Goal: Contribute content: Contribute content

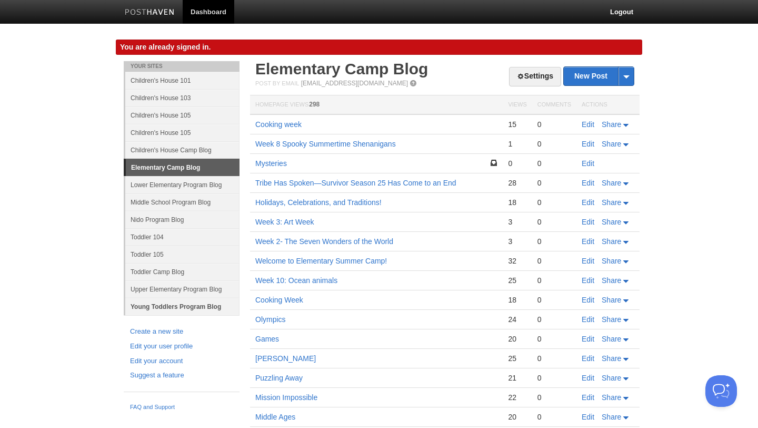
click at [178, 306] on link "Young Toddlers Program Blog" at bounding box center [182, 306] width 114 height 17
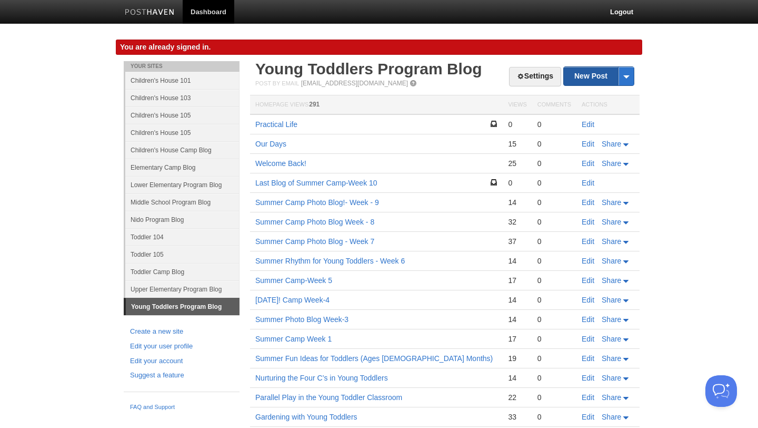
click at [583, 72] on link "New Post" at bounding box center [599, 76] width 70 height 18
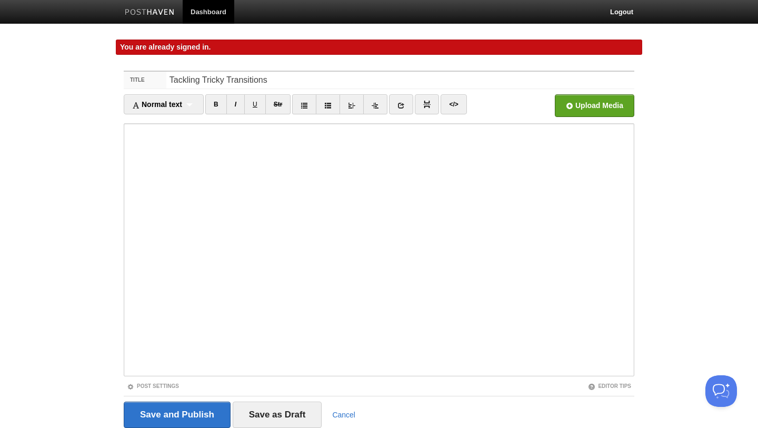
type input "Tackling Tricky Transitions"
click at [253, 426] on input "Save as Draft" at bounding box center [278, 414] width 90 height 26
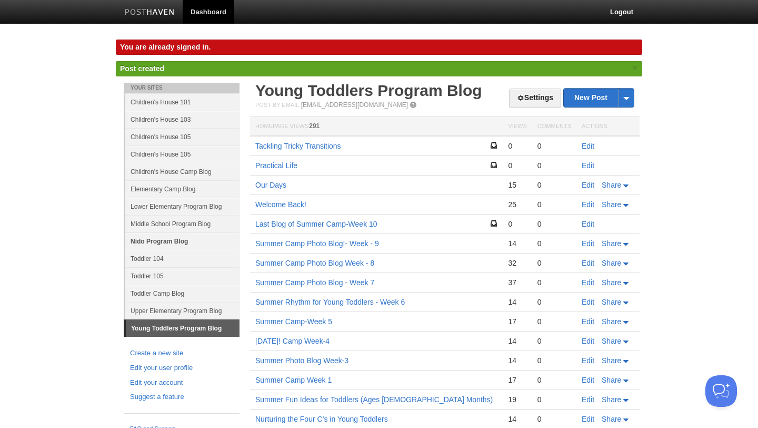
click at [175, 240] on link "Nido Program Blog" at bounding box center [182, 240] width 114 height 17
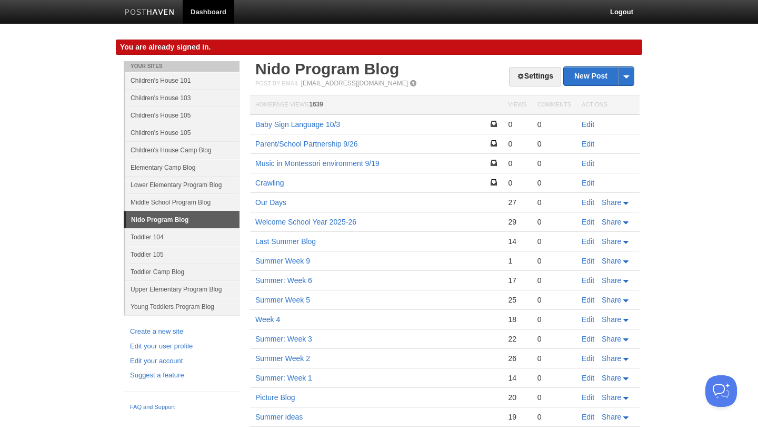
click at [585, 124] on link "Edit" at bounding box center [588, 124] width 13 height 8
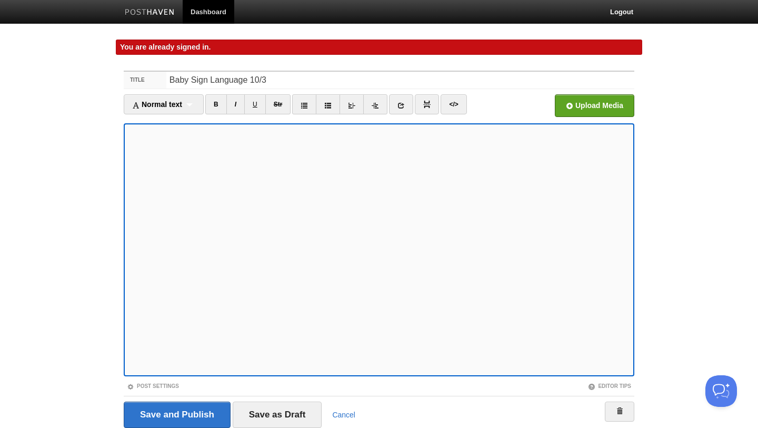
scroll to position [39, 0]
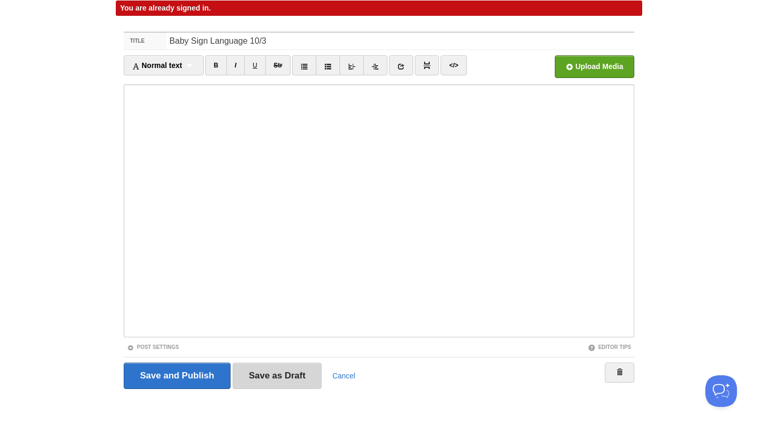
click at [274, 378] on input "Save as Draft" at bounding box center [278, 375] width 90 height 26
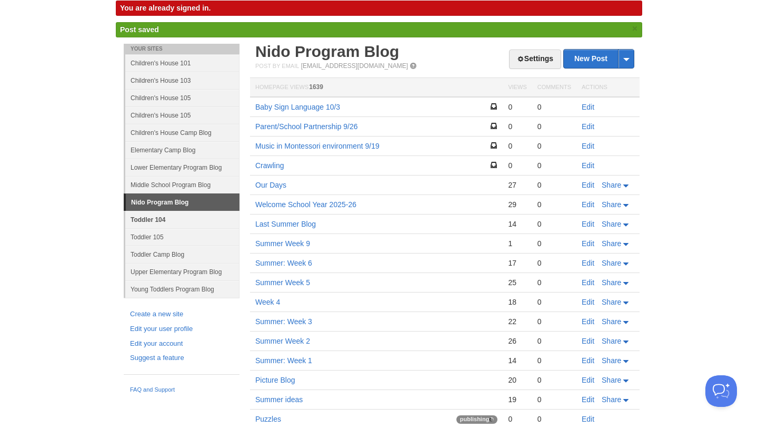
click at [155, 218] on link "Toddler 104" at bounding box center [182, 219] width 114 height 17
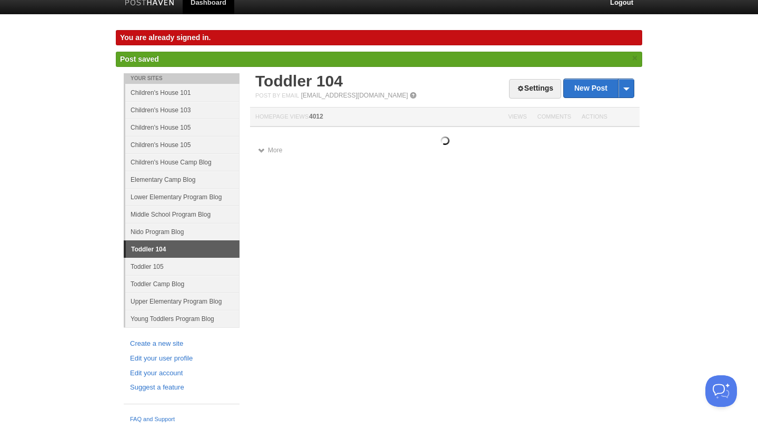
scroll to position [39, 0]
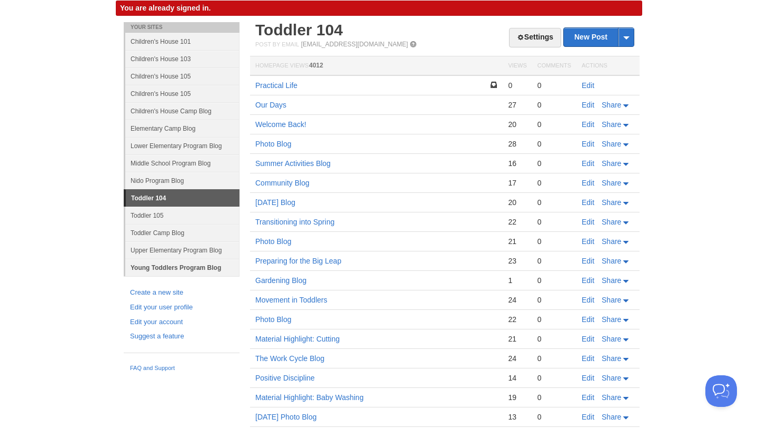
click at [158, 271] on link "Young Toddlers Program Blog" at bounding box center [182, 267] width 114 height 17
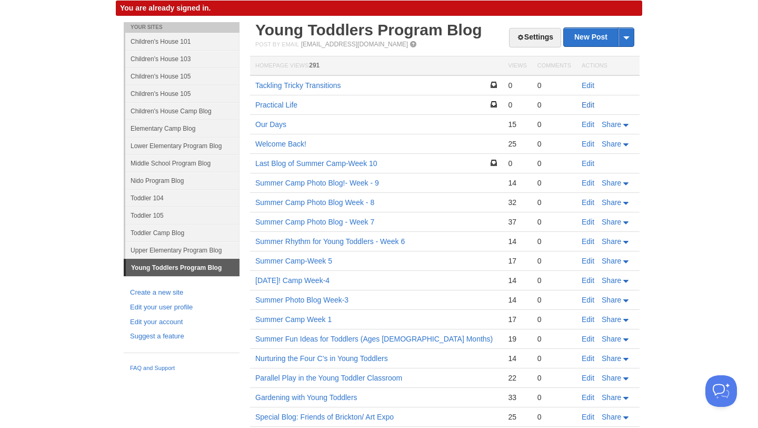
click at [594, 103] on link "Edit" at bounding box center [588, 105] width 13 height 8
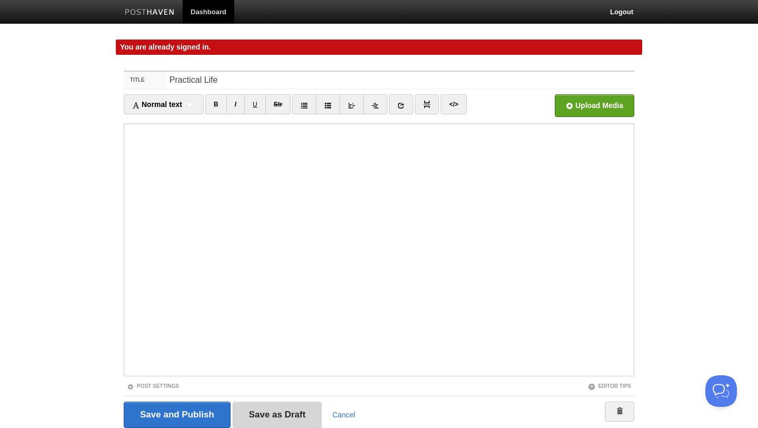
click at [287, 409] on input "Save as Draft" at bounding box center [278, 414] width 90 height 26
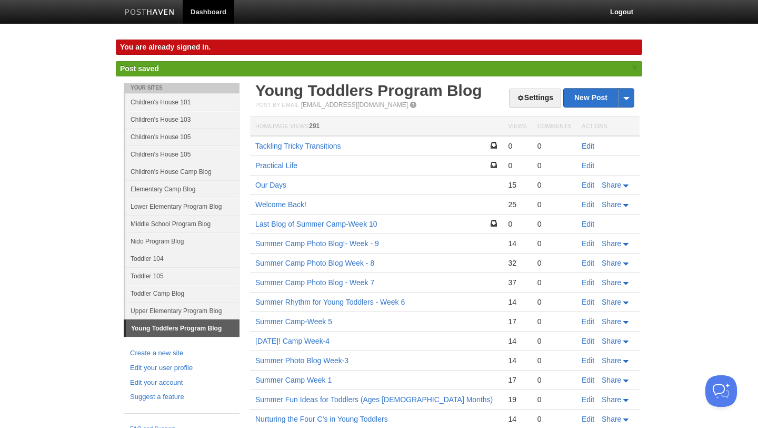
click at [588, 146] on link "Edit" at bounding box center [588, 146] width 13 height 8
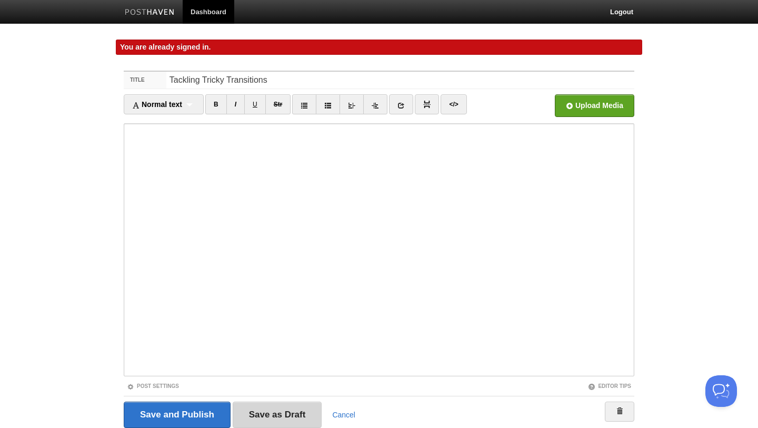
click at [259, 412] on input "Save as Draft" at bounding box center [278, 414] width 90 height 26
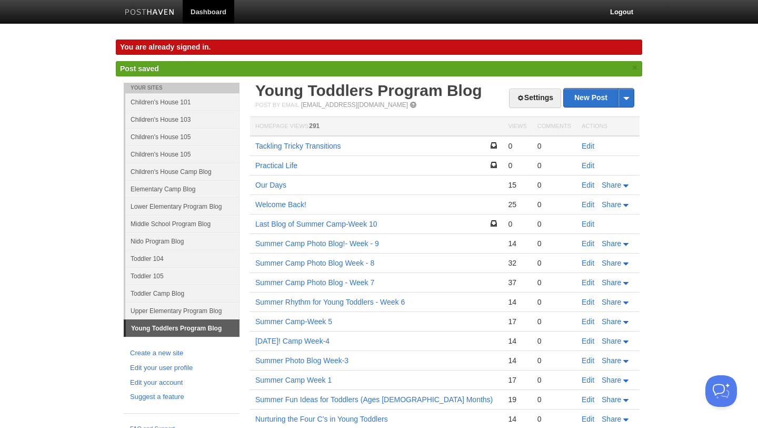
click at [297, 141] on td "Tackling Tricky Transitions" at bounding box center [376, 146] width 253 height 20
click at [297, 152] on td "Tackling Tricky Transitions" at bounding box center [376, 146] width 253 height 20
click at [295, 143] on link "Tackling Tricky Transitions" at bounding box center [298, 146] width 86 height 8
